Goal: Task Accomplishment & Management: Complete application form

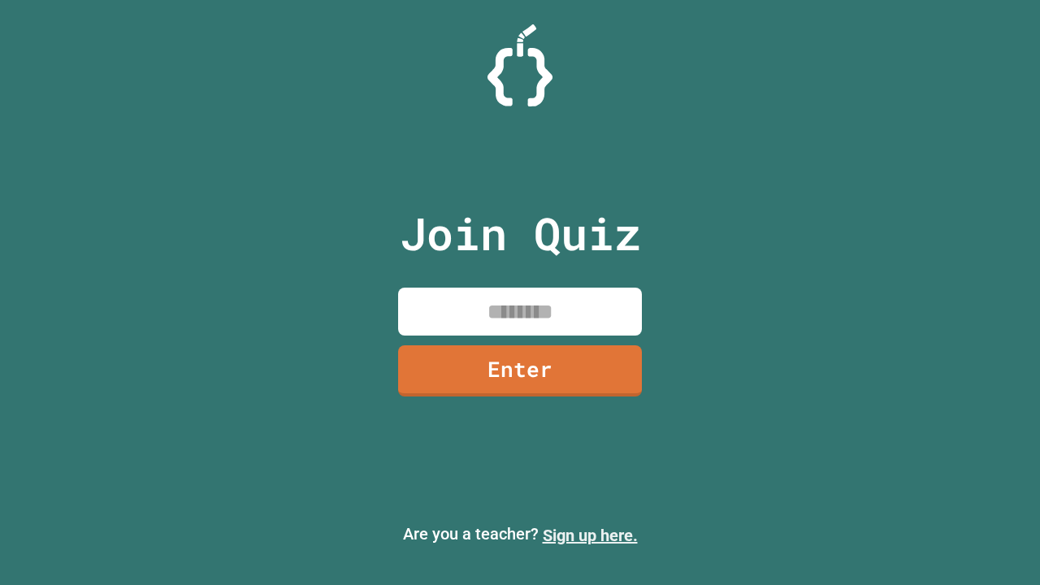
click at [590, 536] on link "Sign up here." at bounding box center [590, 536] width 95 height 20
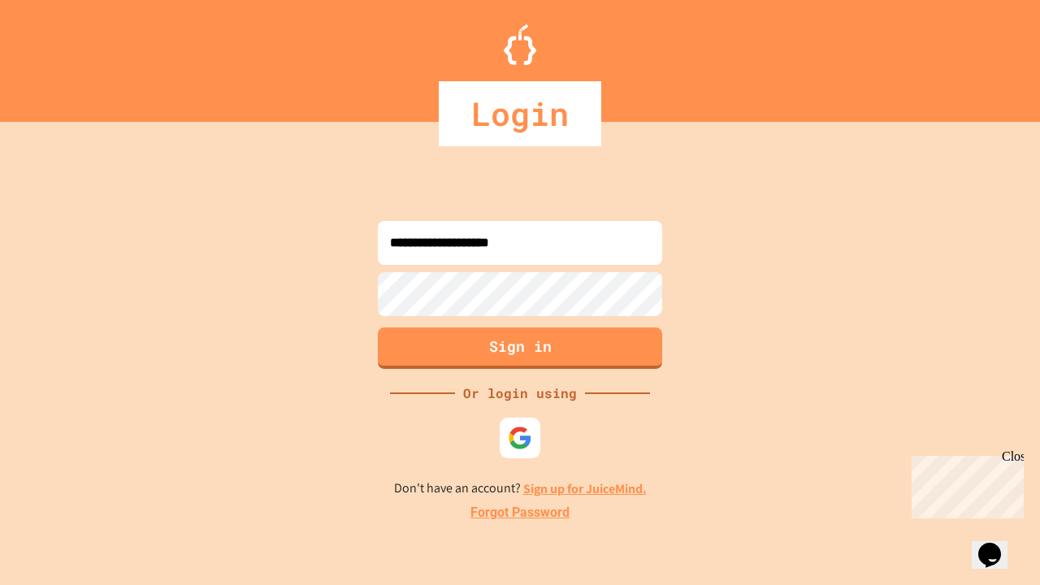
type input "**********"
